Goal: Transaction & Acquisition: Book appointment/travel/reservation

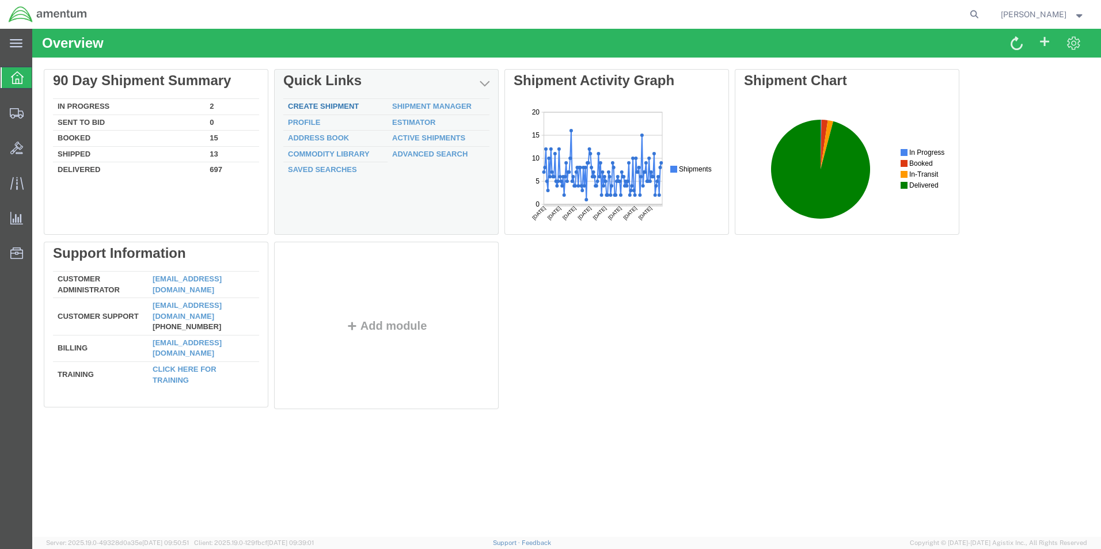
click at [326, 105] on div "Delete 90 Day Shipment Summary In Progress 2 Sent To Bid 0 Booked 15 Shipped 13…" at bounding box center [566, 241] width 1045 height 345
click at [295, 104] on link "Create Shipment" at bounding box center [323, 106] width 71 height 9
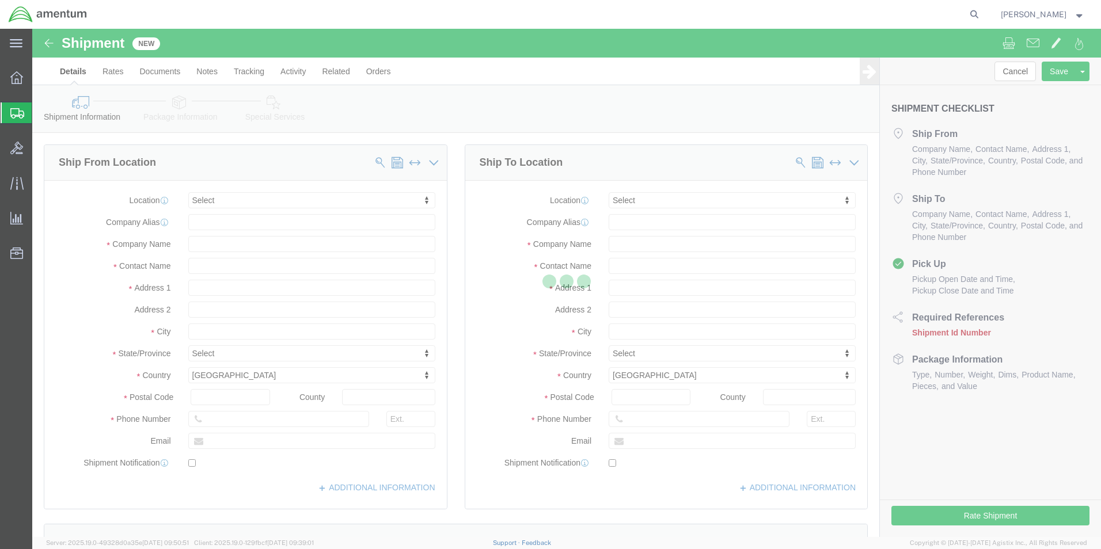
select select
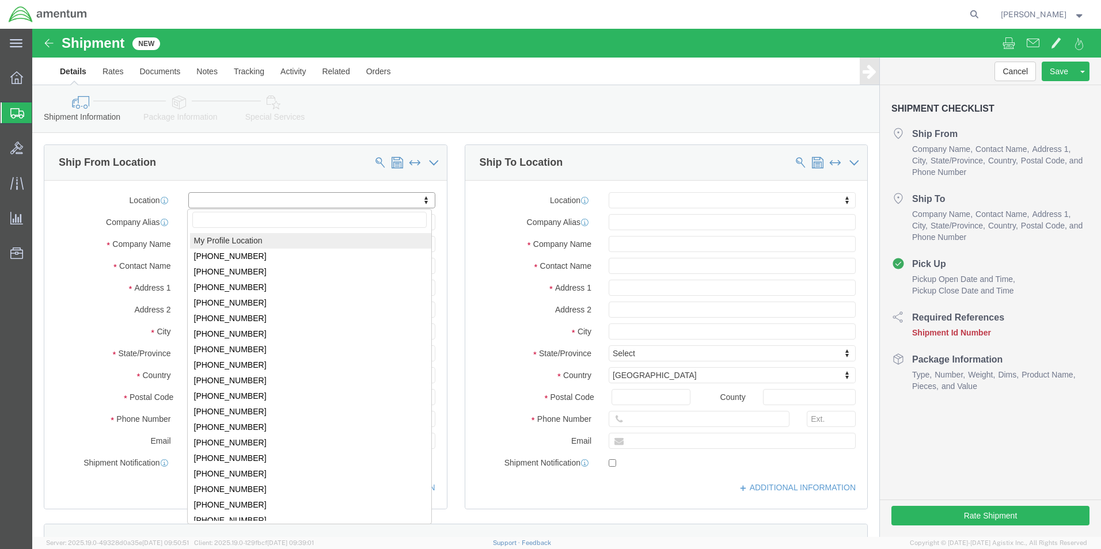
click input "text"
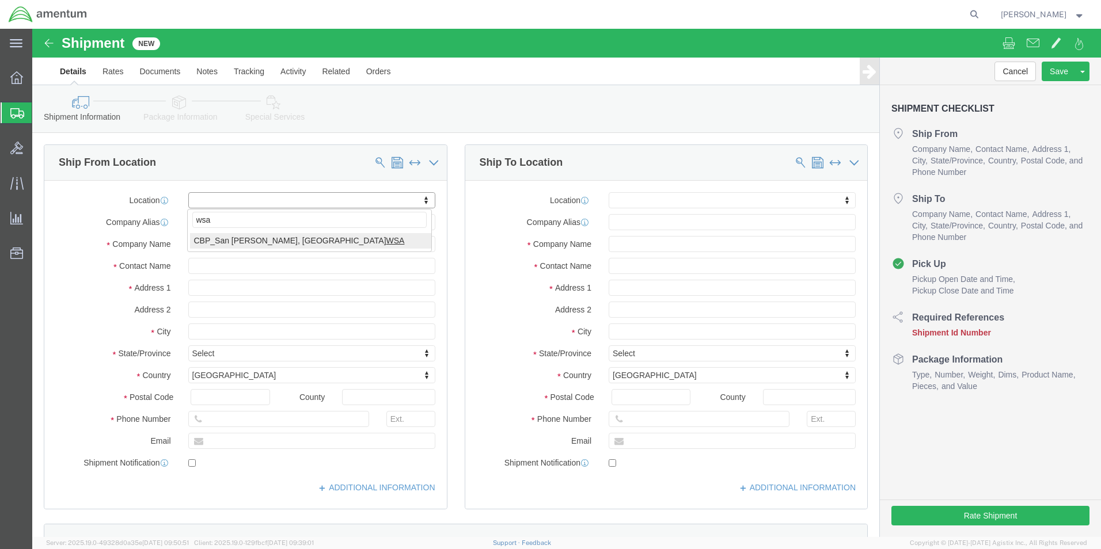
type input "wsa"
select select "49914"
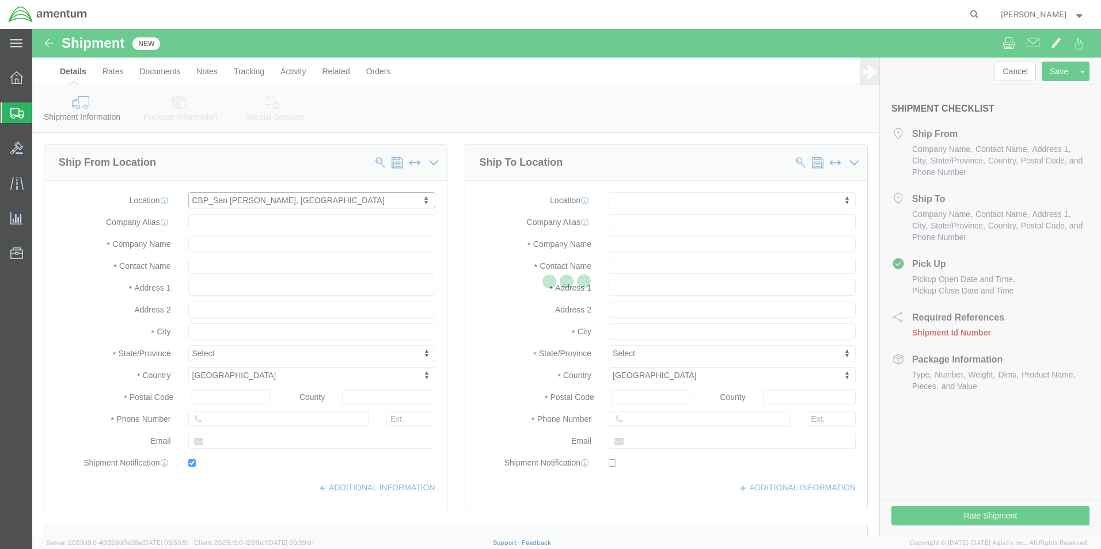
type input "Amentum Services, Inc"
type input "[PERSON_NAME]"
type input "[STREET_ADDRESS]"
type input "San [PERSON_NAME]"
type input "76904"
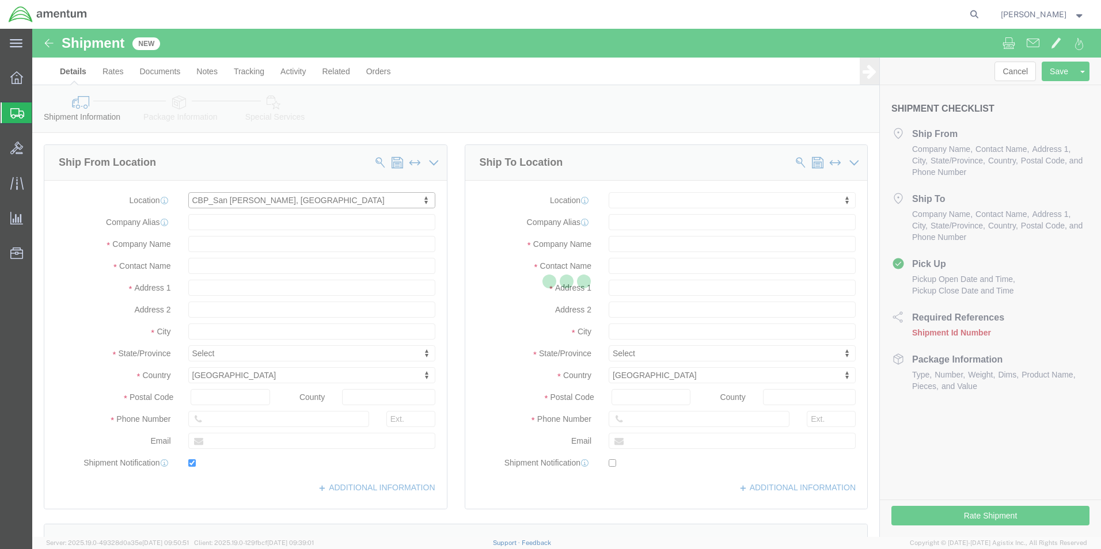
type input "[PHONE_NUMBER]"
type input "[PERSON_NAME][EMAIL_ADDRESS][PERSON_NAME][DOMAIN_NAME]"
checkbox input "true"
select select "[GEOGRAPHIC_DATA]"
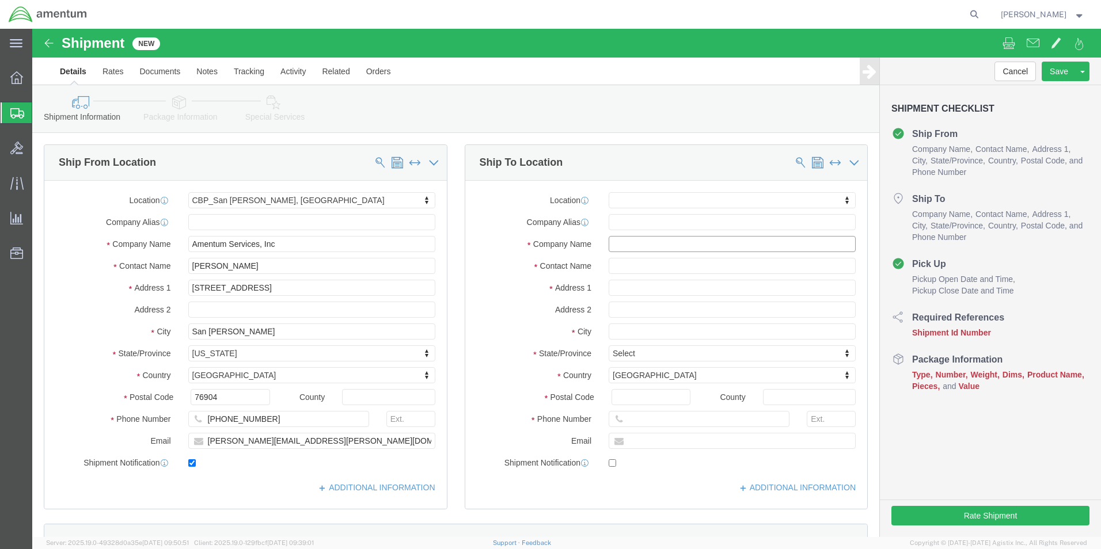
click input "text"
click input "AVLAB"
type input "AV LAB"
click input "text"
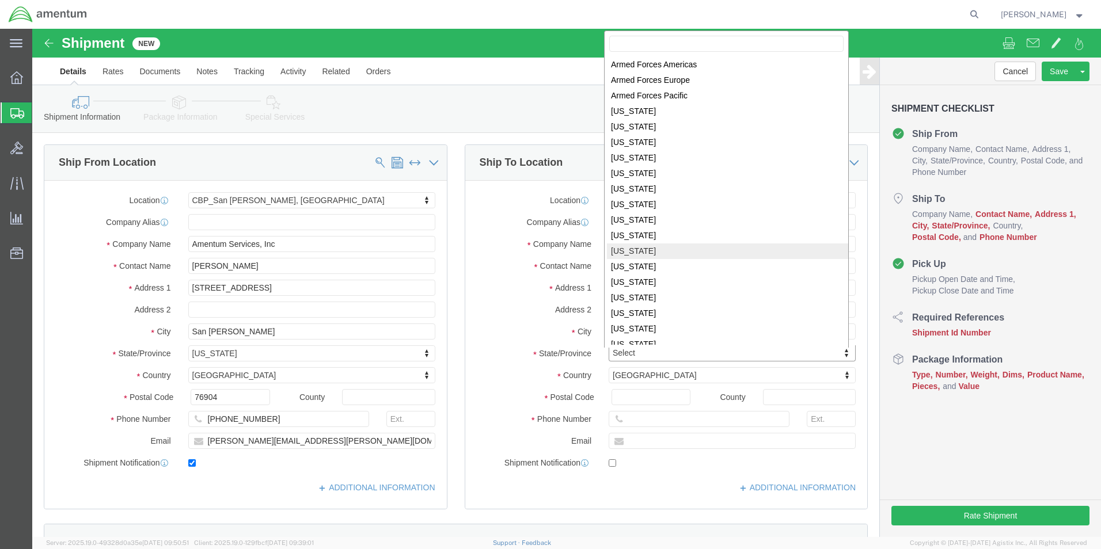
scroll to position [117, 0]
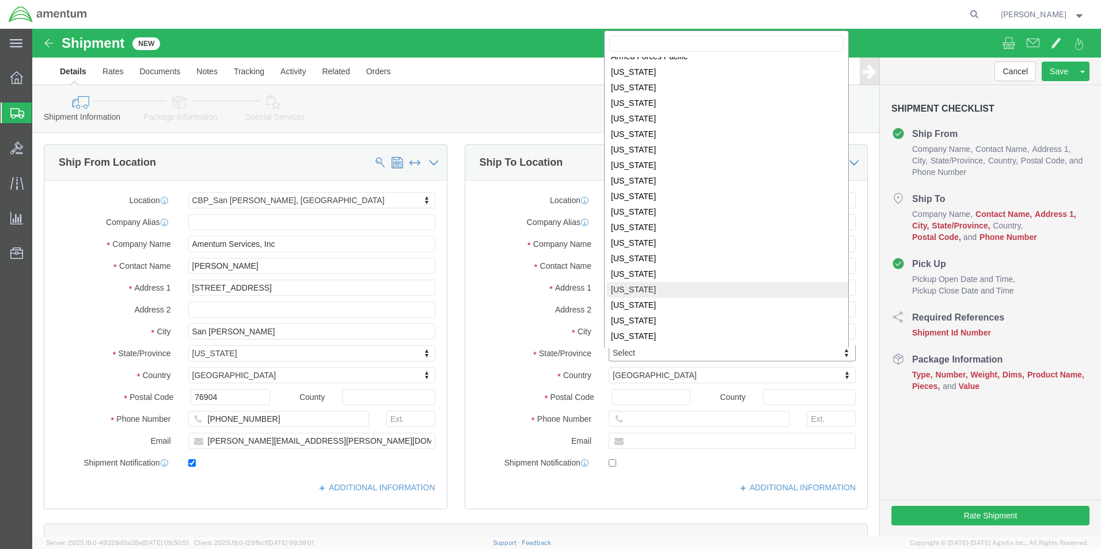
select select
select select "LA"
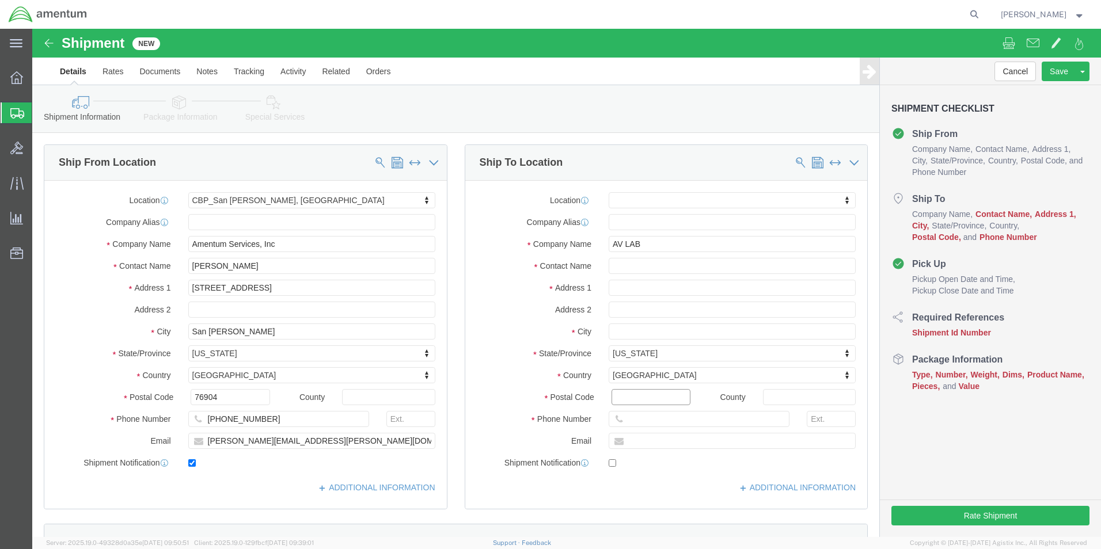
click input "Postal Code"
click input "text"
click input "AV LAB"
type input "AV"
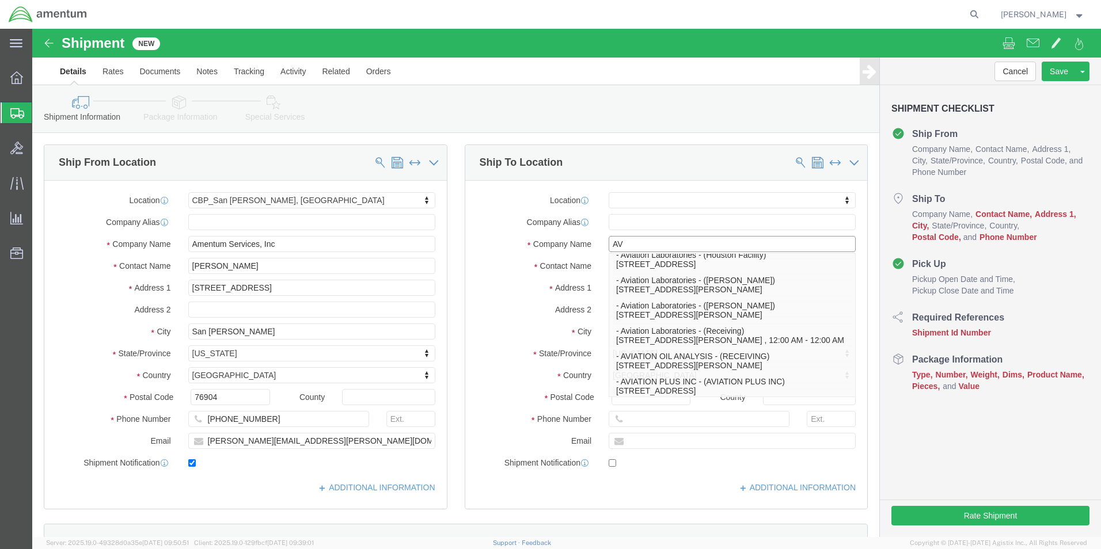
scroll to position [169, 0]
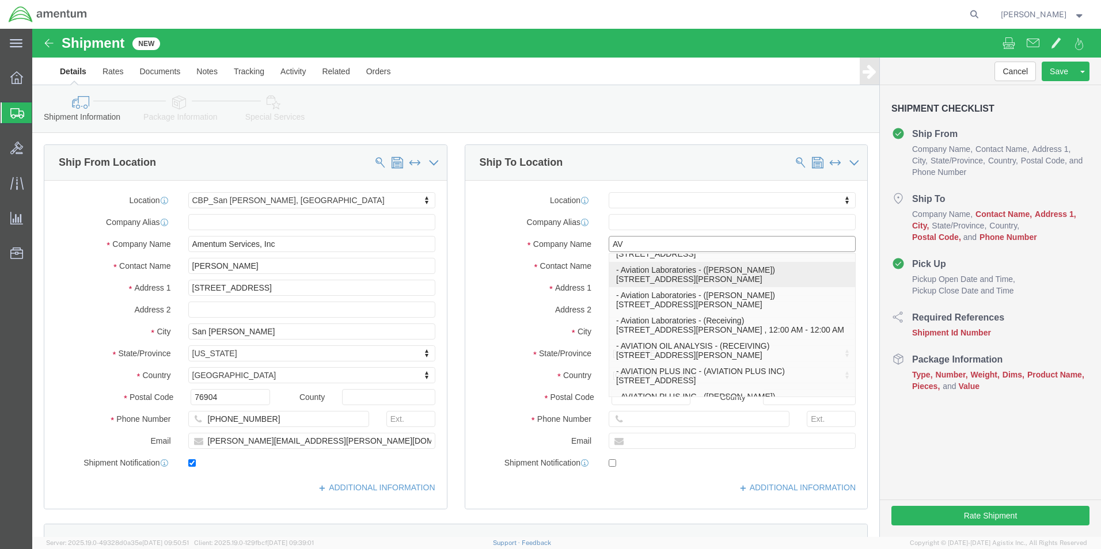
click p "- Aviation Laboratories - ([PERSON_NAME]) [STREET_ADDRESS][PERSON_NAME]"
select select
type input "Aviation Laboratories"
type input "[PERSON_NAME]"
type input "[STREET_ADDRESS][PERSON_NAME]"
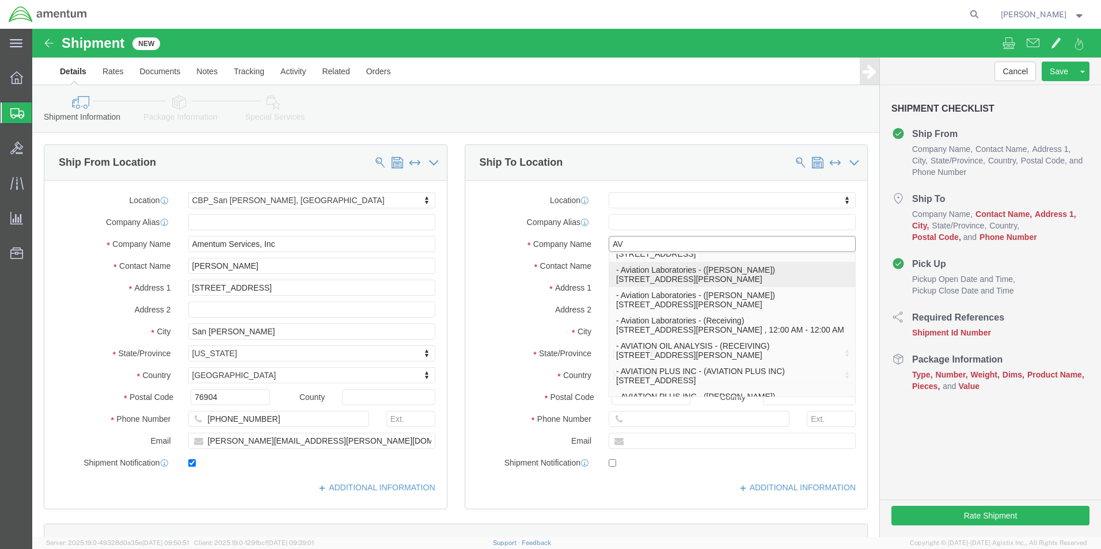
type input "Kenner"
type input "70062"
select select "LA"
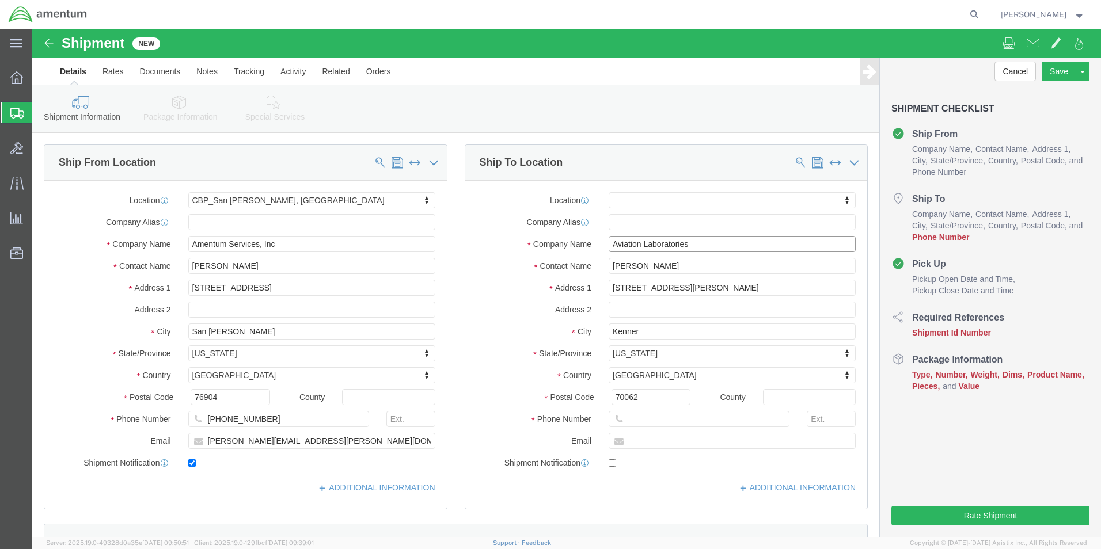
type input "Aviation Laboratories"
click input "text"
click input "[PHONE_NUMBER]"
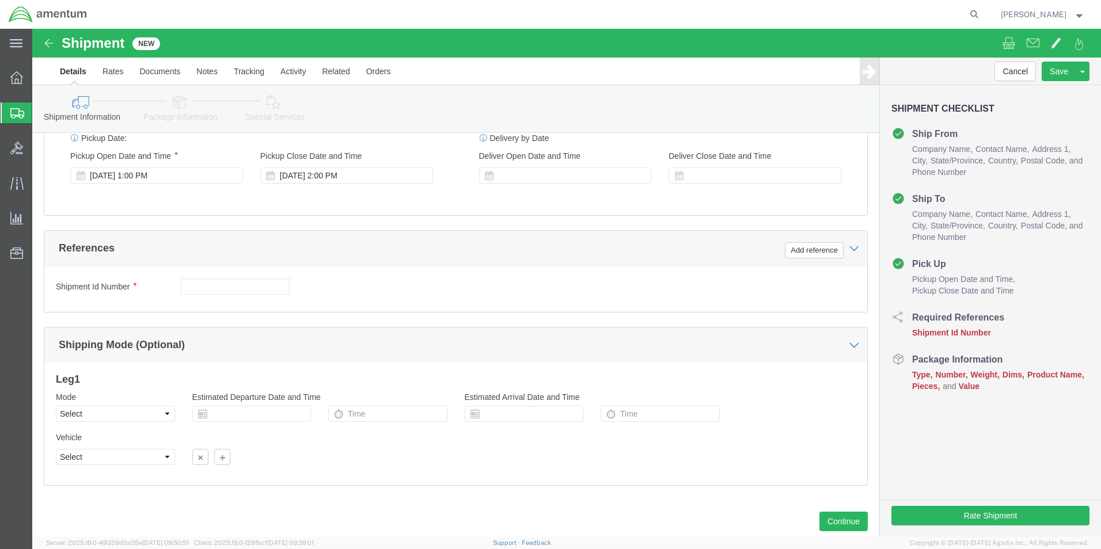
scroll to position [480, 0]
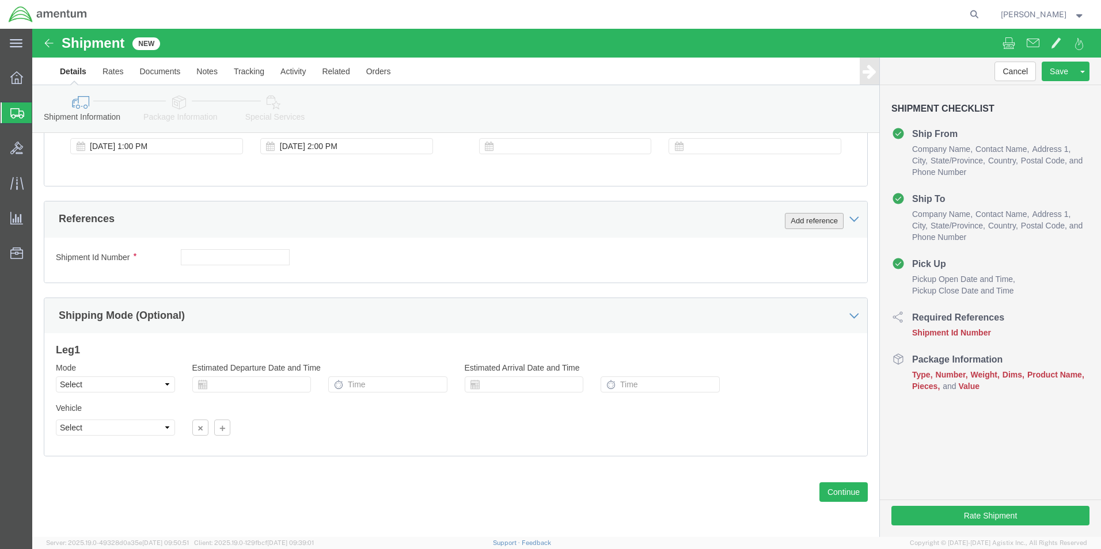
type input "[PHONE_NUMBER]"
click button "Add reference"
click select "Select Account Type Activity ID Airline Appointment Number ASN Batch Request # …"
select select "CUSTREF"
click select "Select Account Type Activity ID Airline Appointment Number ASN Batch Request # …"
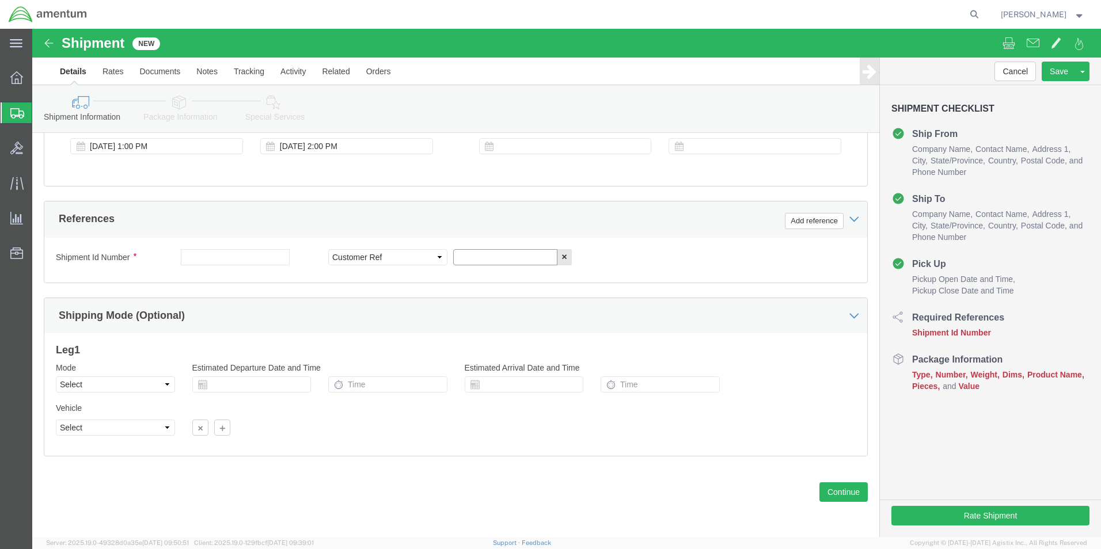
click input "text"
type input "SAMPLE"
click button "Add reference"
click select "Select Account Type Activity ID Airline Appointment Number ASN Batch Request # …"
select select "DEPT"
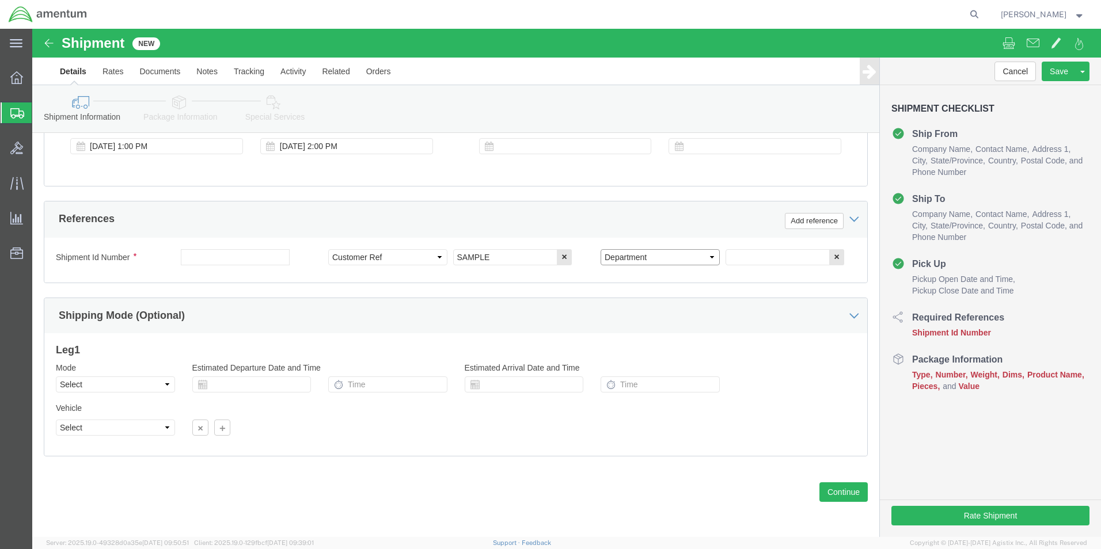
click select "Select Account Type Activity ID Airline Appointment Number ASN Batch Request # …"
click input "text"
type input "CBP"
drag, startPoint x: 764, startPoint y: 184, endPoint x: 578, endPoint y: 226, distance: 190.8
click div "Add reference"
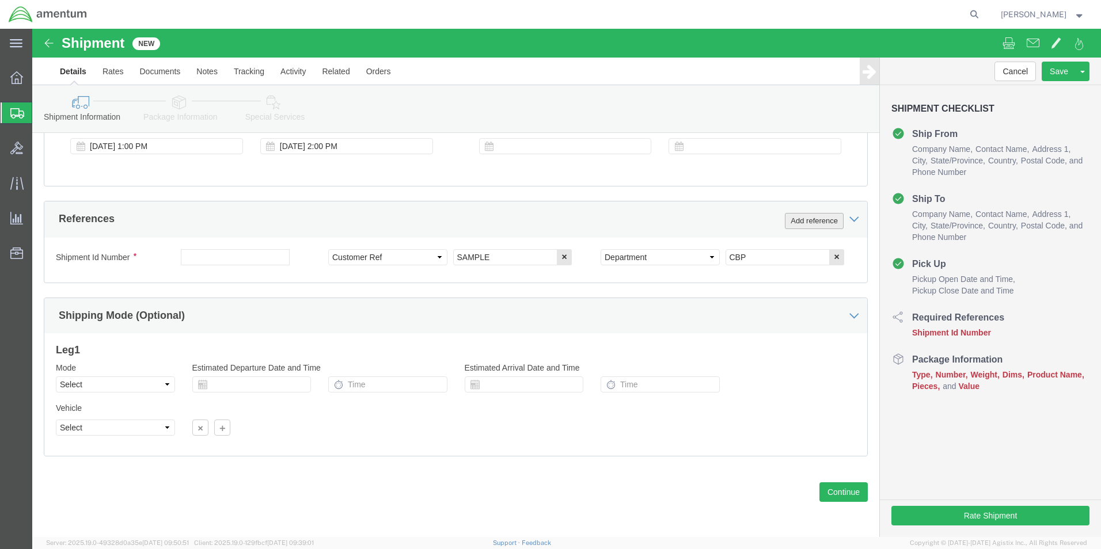
click button "Add reference"
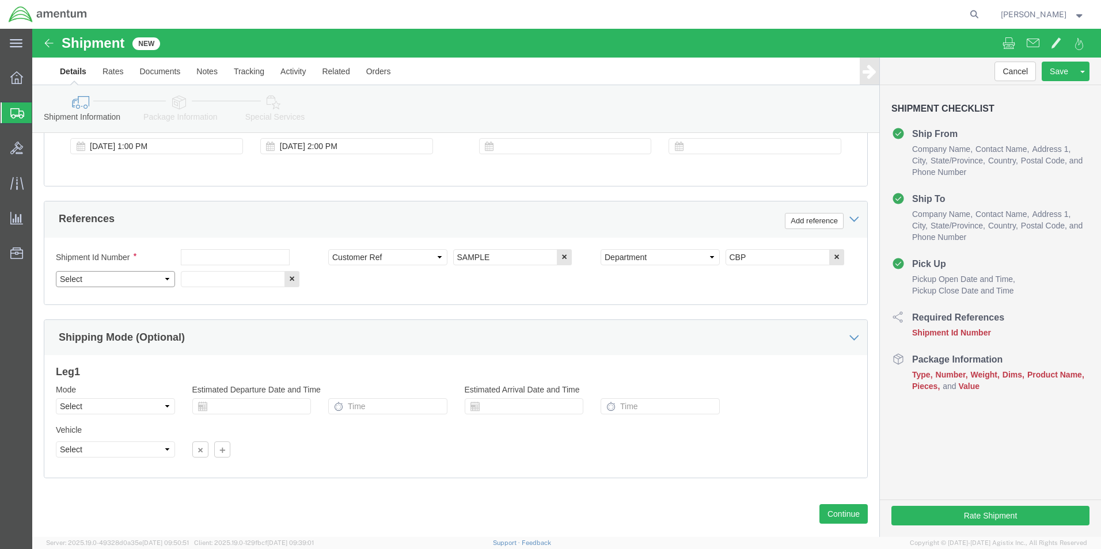
click select "Select Account Type Activity ID Airline Appointment Number ASN Batch Request # …"
select select "PROJNUM"
click select "Select Account Type Activity ID Airline Appointment Number ASN Batch Request # …"
click input "text"
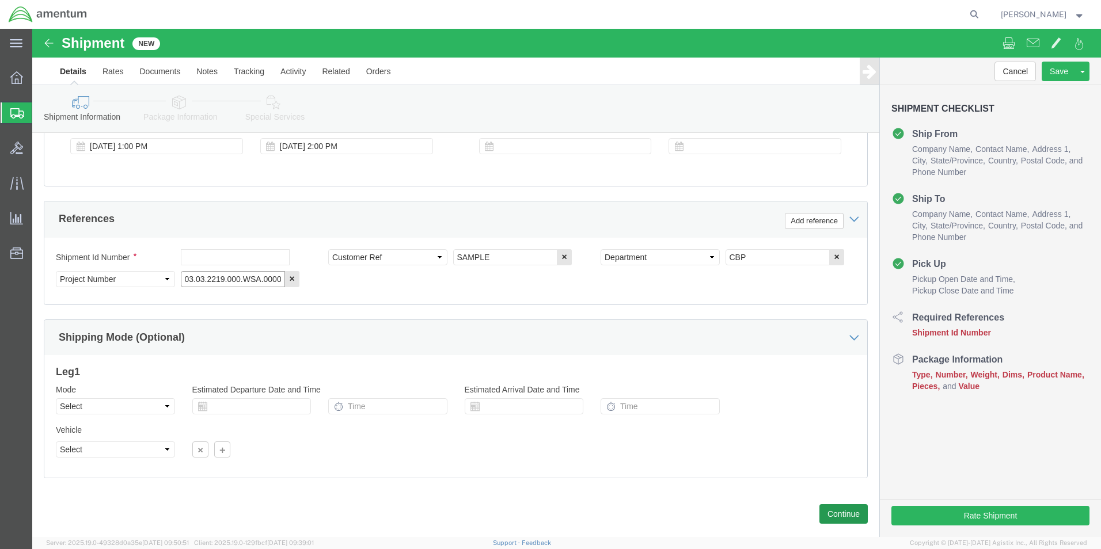
type input "6118.03.03.2219.000.WSA.0000"
click button "Continue"
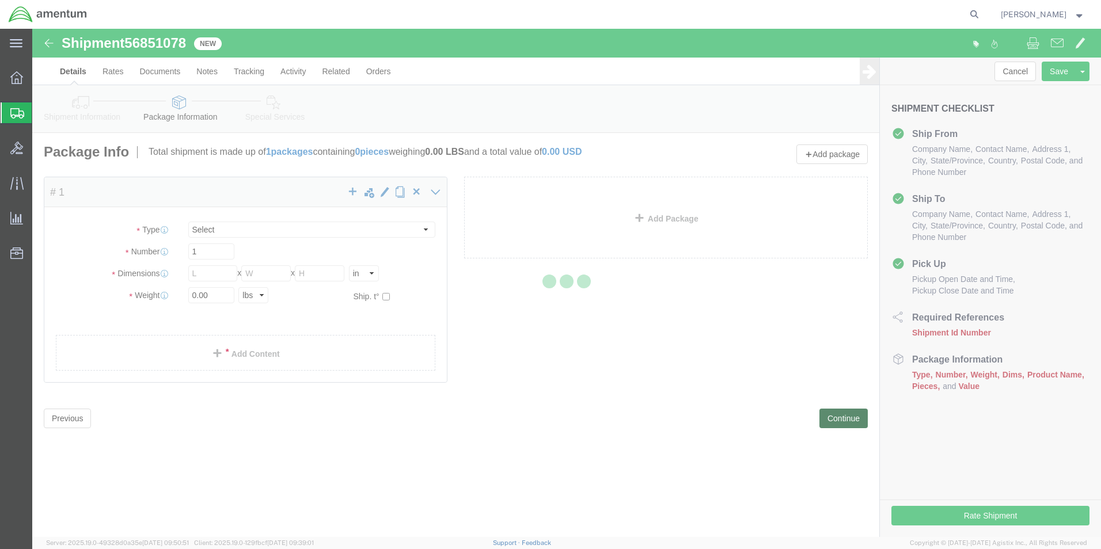
select select "CBOX"
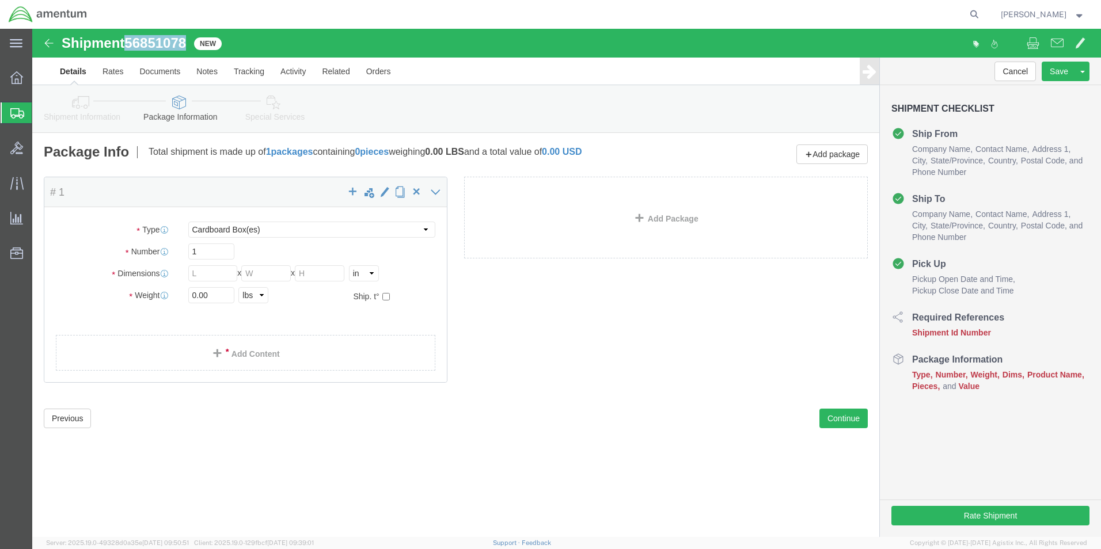
drag, startPoint x: 97, startPoint y: 16, endPoint x: 160, endPoint y: 17, distance: 63.3
click div "Shipment 56851078 New"
click icon
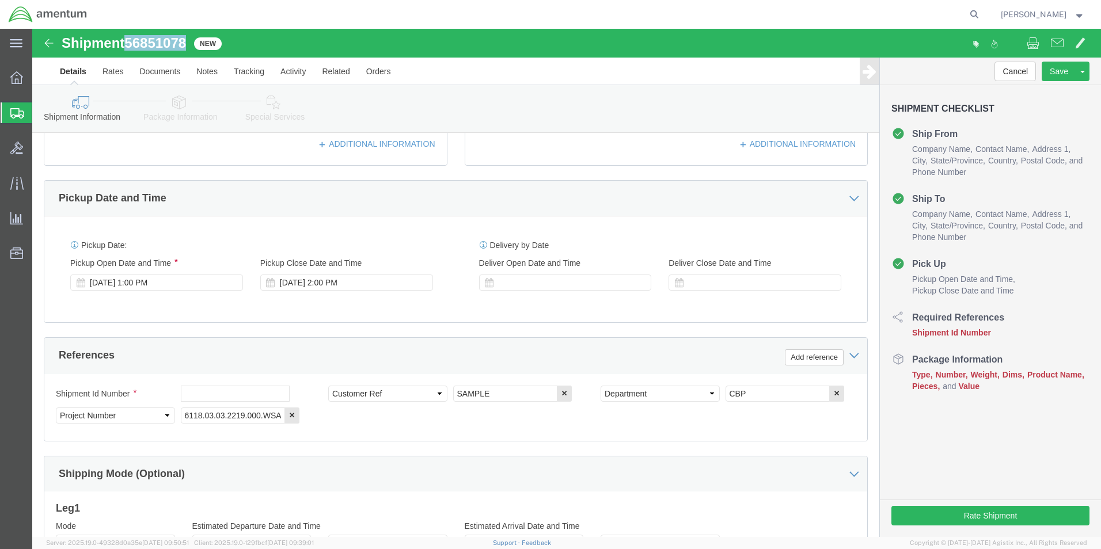
scroll to position [345, 0]
click input "text"
paste input "56851078"
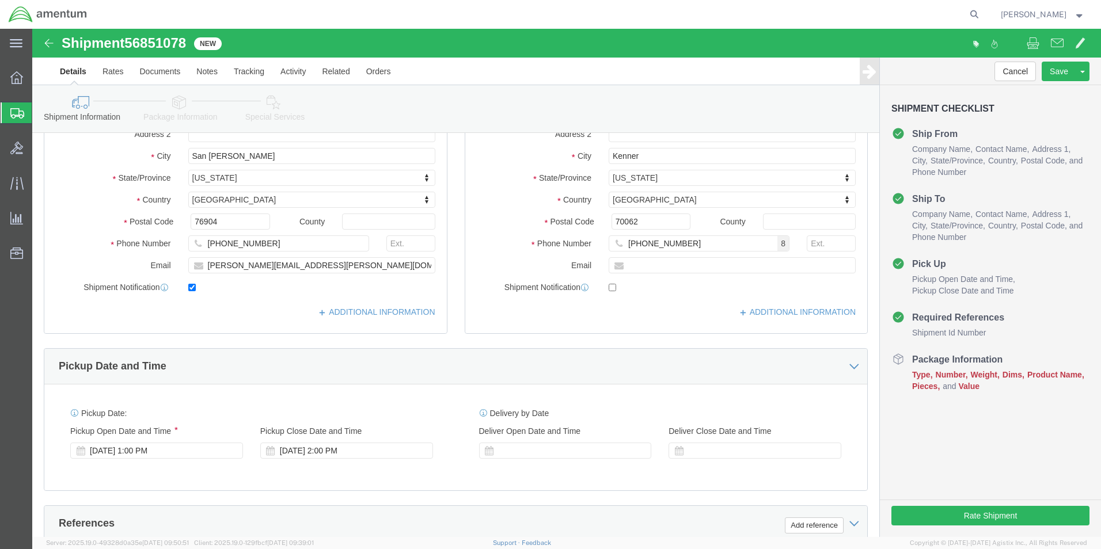
scroll to position [115, 0]
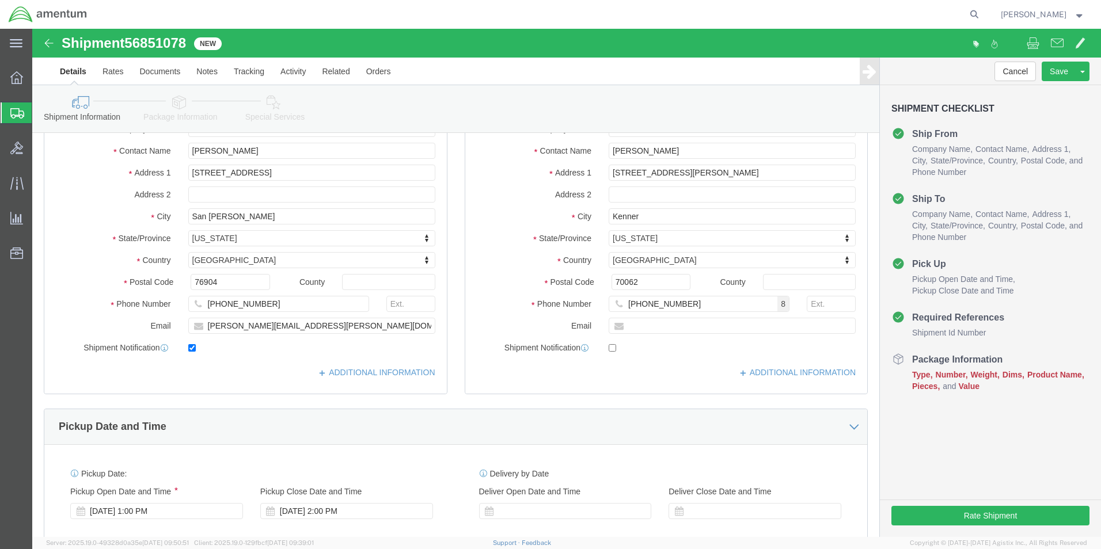
type input "56851078"
click icon
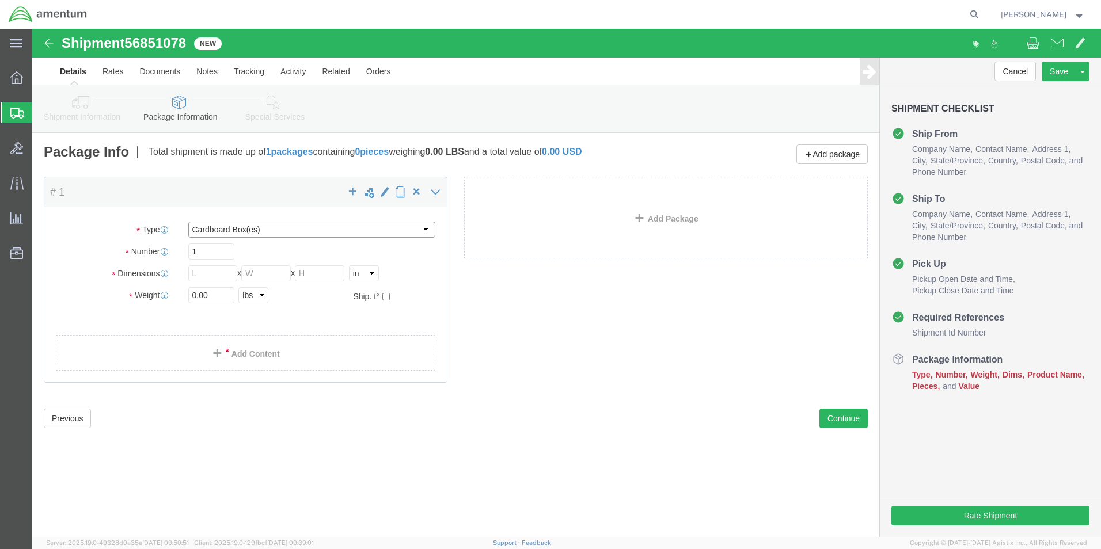
drag, startPoint x: 391, startPoint y: 200, endPoint x: 384, endPoint y: 203, distance: 7.7
click select "Select BCK Boxes Bale(s) Basket(s) Bolt(s) Bottle(s) Buckets Bulk Bundle(s) Can…"
select select "MBX"
click select "Select BCK Boxes Bale(s) Basket(s) Bolt(s) Bottle(s) Buckets Bulk Bundle(s) Can…"
type input "13.00"
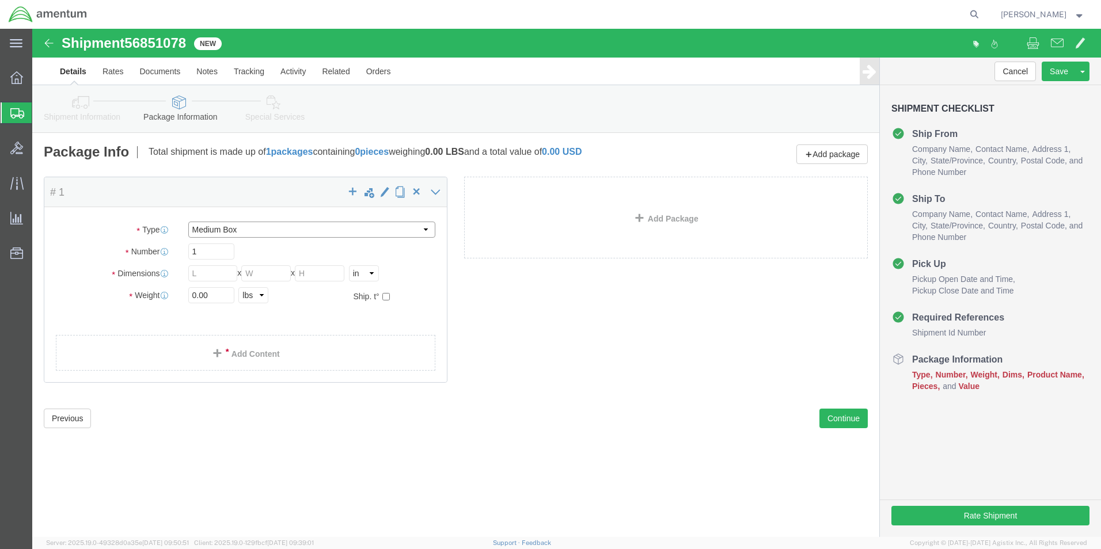
type input "11.50"
type input "2.50"
drag, startPoint x: 178, startPoint y: 268, endPoint x: 142, endPoint y: 269, distance: 36.9
click div "Weight 0.00 Select kgs lbs Ship. t°"
type input "1.0"
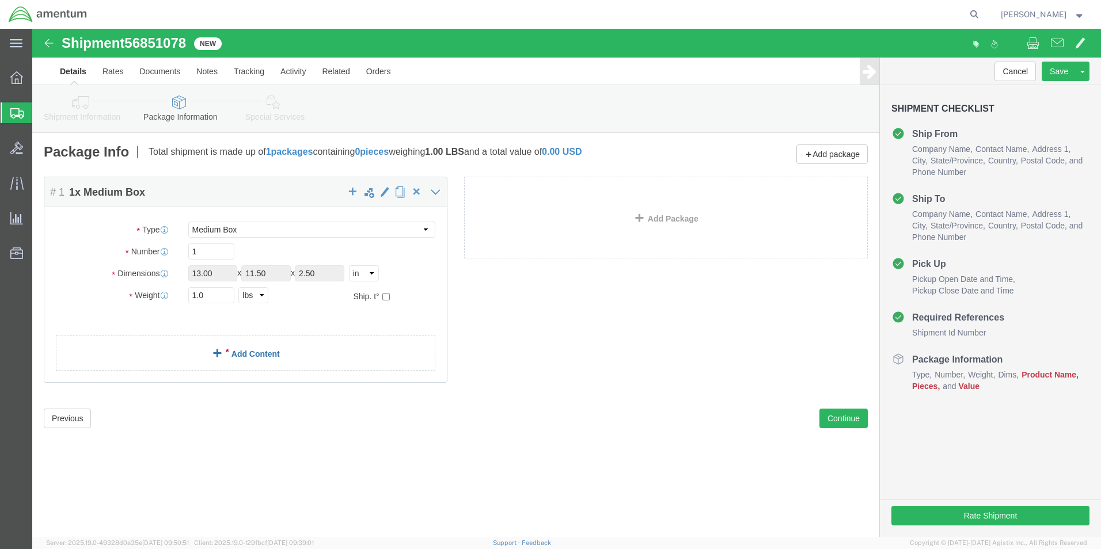
click link "Add Content"
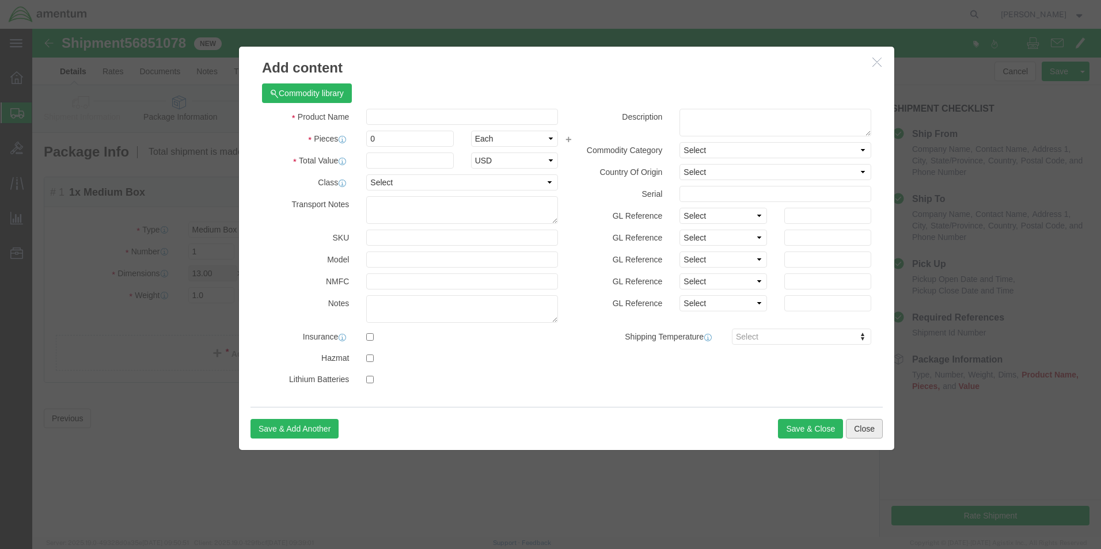
click button "Close"
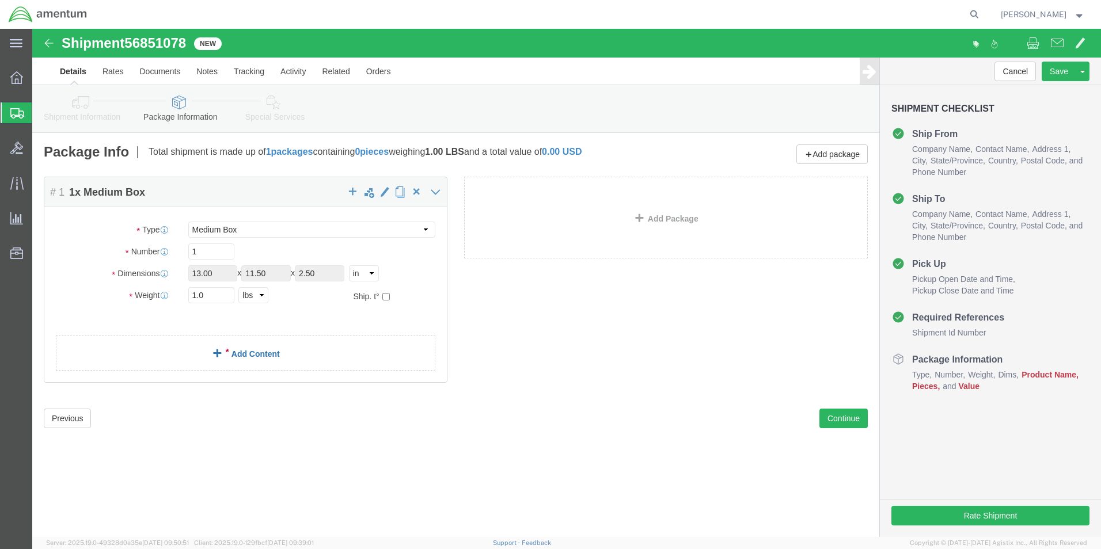
click link "Add Content"
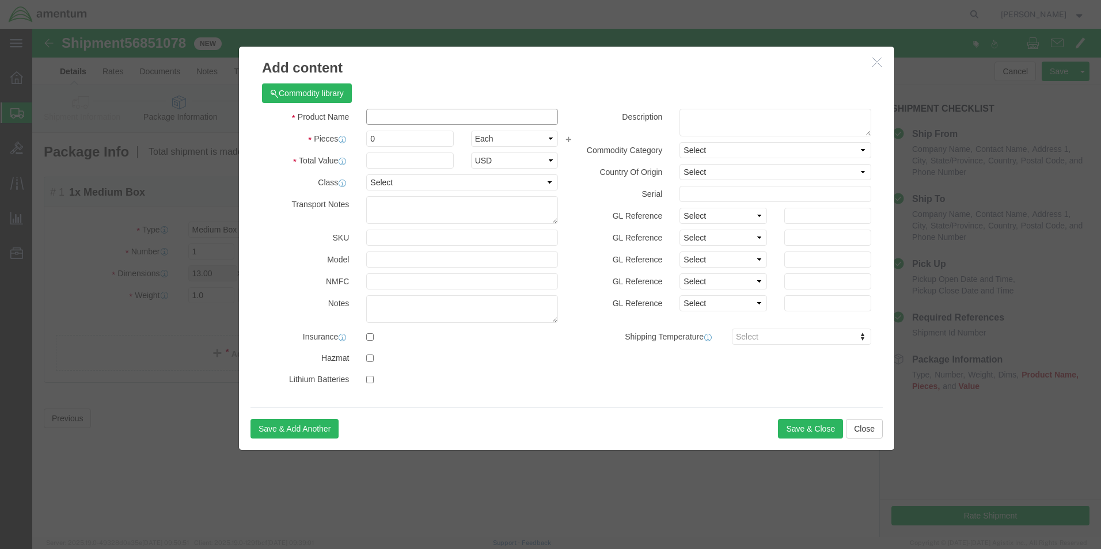
click input "text"
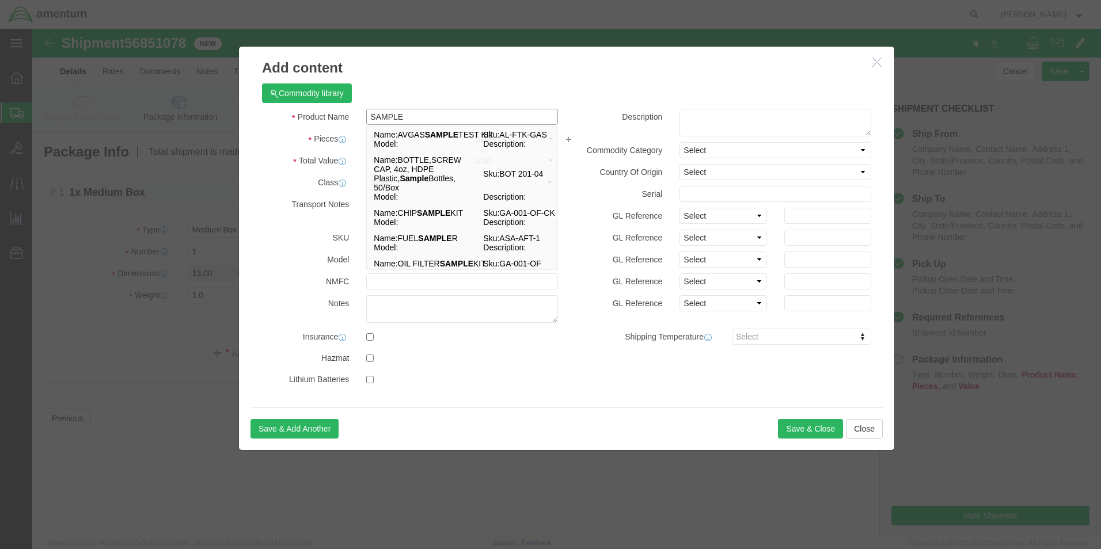
type input "SAMPLE"
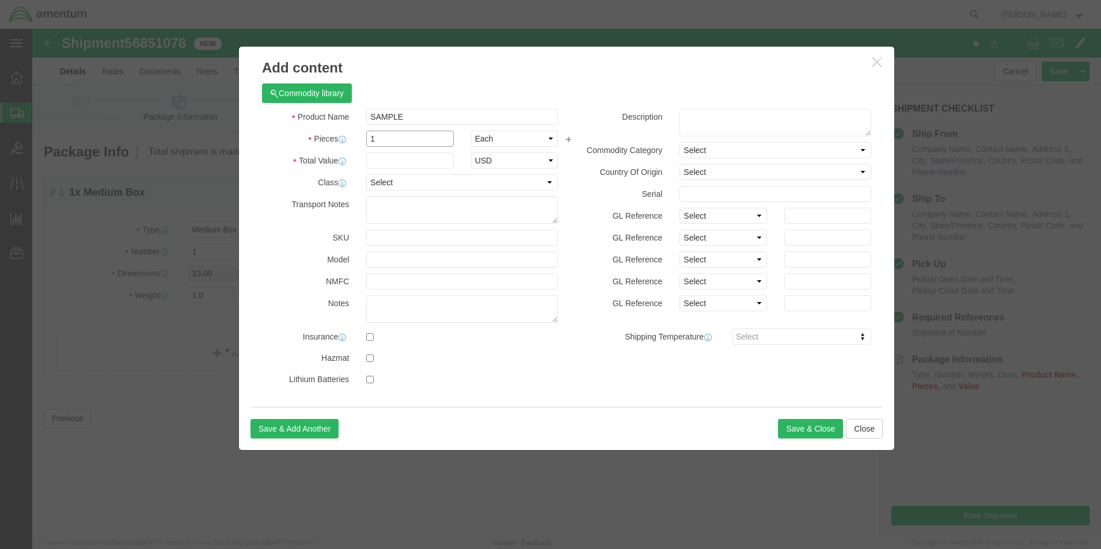
type input "1"
type input "10.00"
select select "USD"
click button "Save & Close"
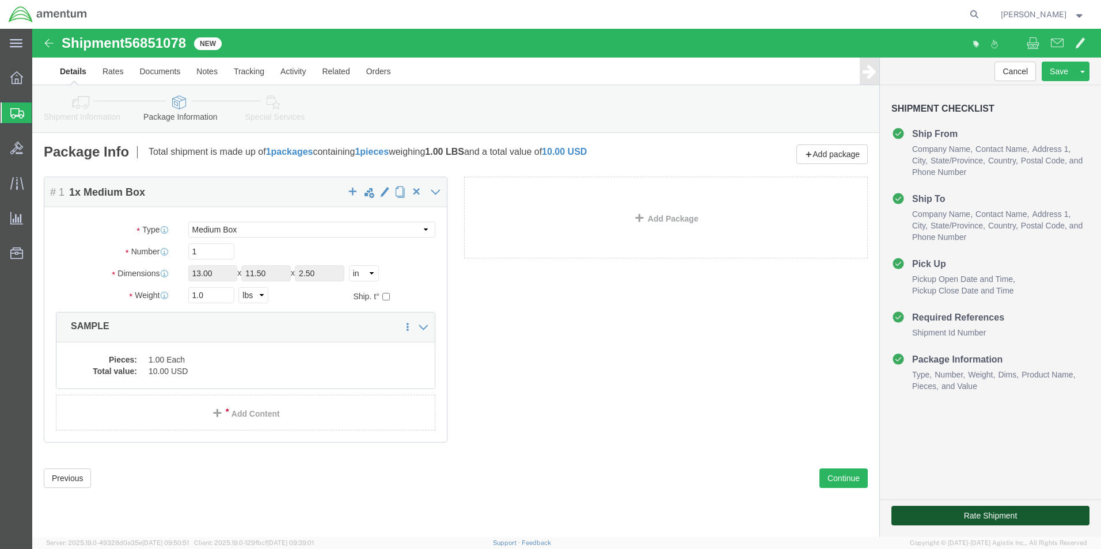
click button "Rate Shipment"
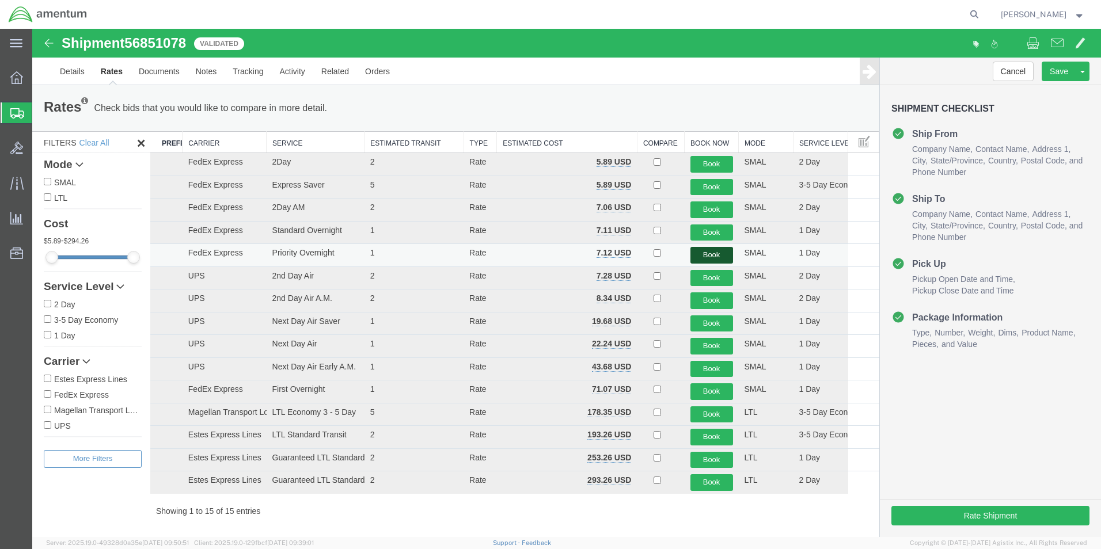
click at [701, 250] on button "Book" at bounding box center [711, 255] width 43 height 17
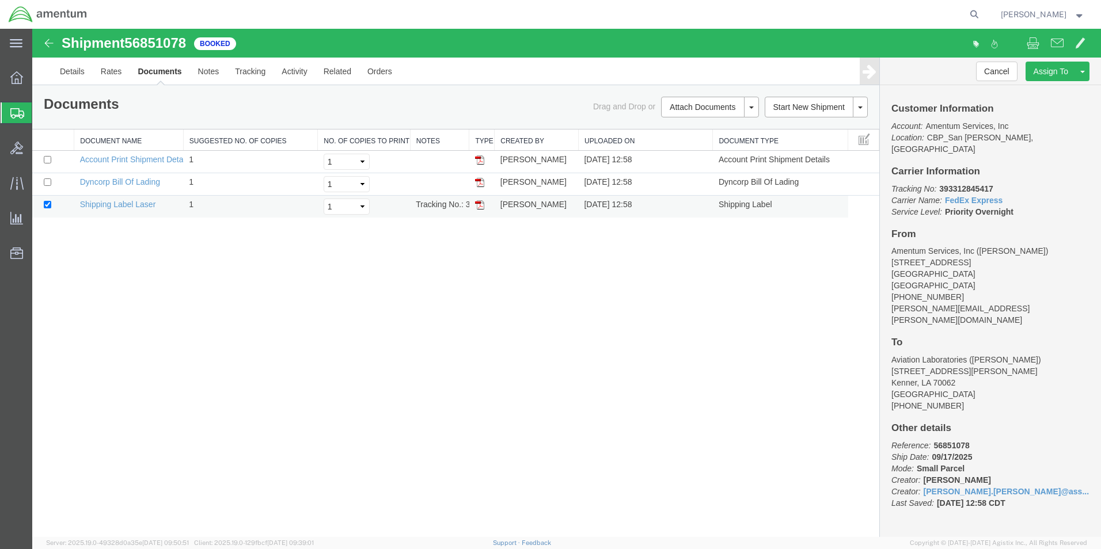
click at [475, 207] on img at bounding box center [479, 204] width 9 height 9
